Goal: Complete application form

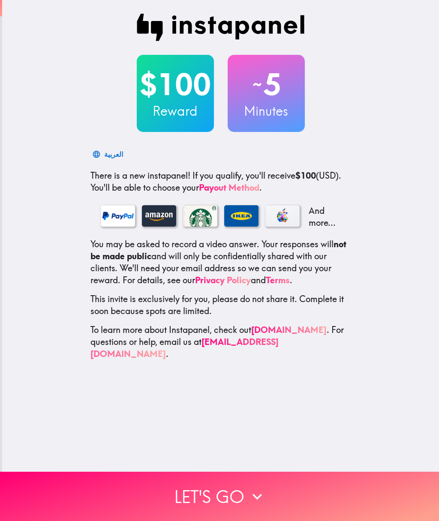
click at [220, 488] on button "Let's go" at bounding box center [219, 496] width 439 height 49
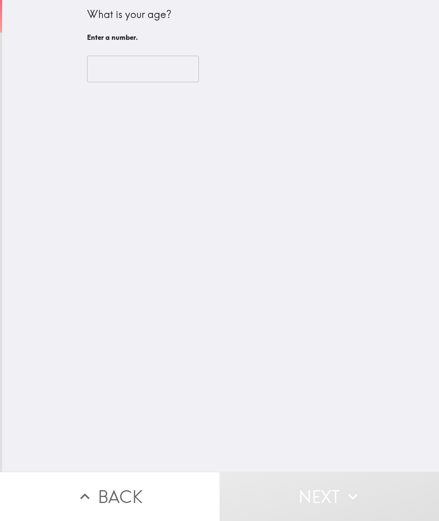
click at [107, 67] on input "number" at bounding box center [143, 69] width 112 height 27
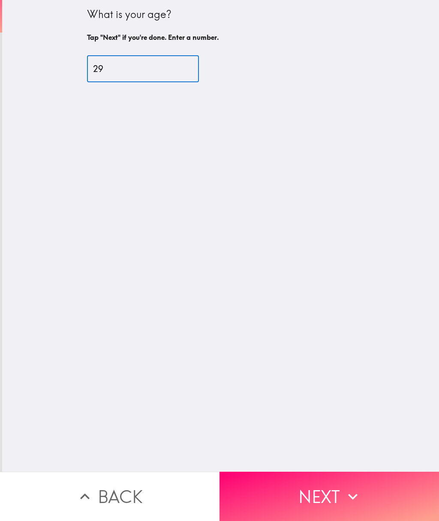
type input "29"
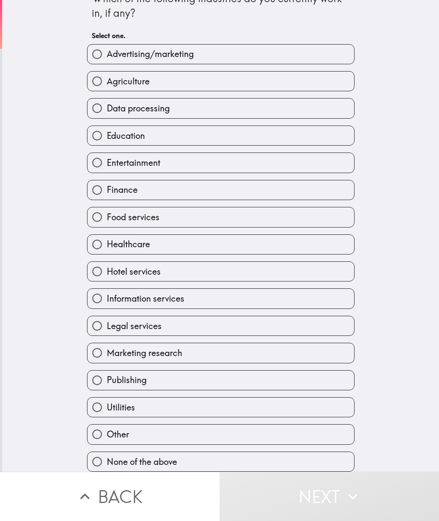
scroll to position [22, 0]
click at [103, 464] on input "None of the above" at bounding box center [96, 461] width 19 height 19
radio input "true"
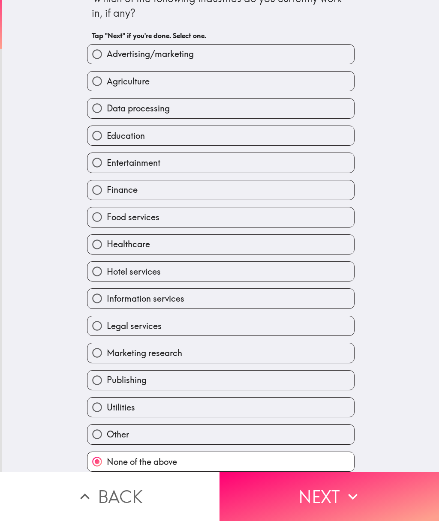
click at [100, 437] on input "Other" at bounding box center [96, 434] width 19 height 19
radio input "true"
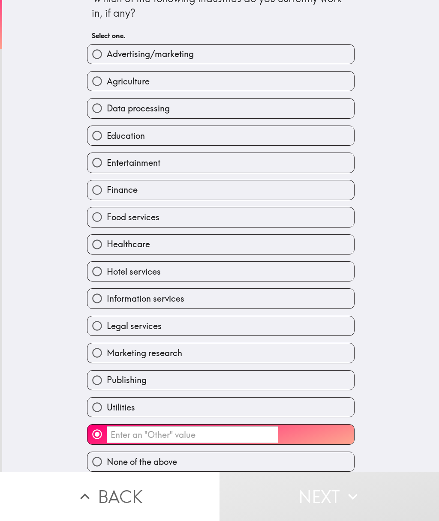
click at [131, 428] on input "​" at bounding box center [193, 435] width 172 height 17
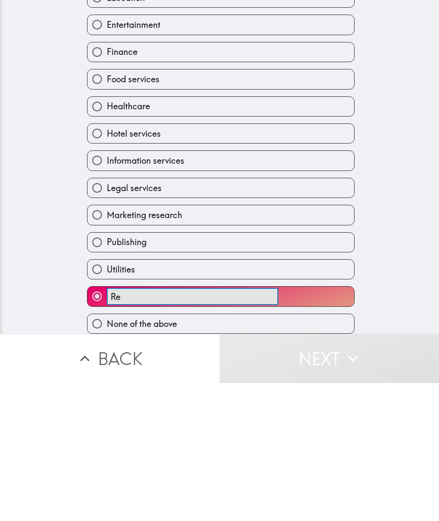
scroll to position [0, 0]
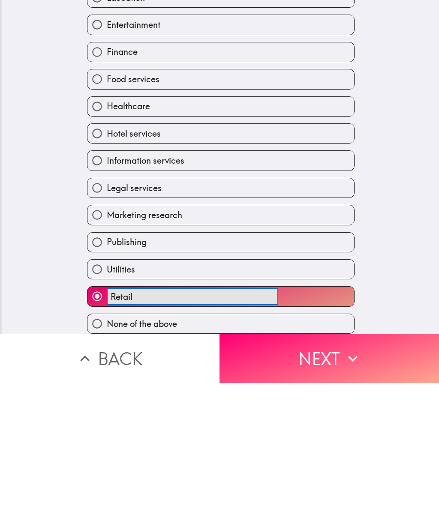
type input "Retail"
click at [345, 472] on button "Next" at bounding box center [330, 496] width 220 height 49
